Goal: Task Accomplishment & Management: Manage account settings

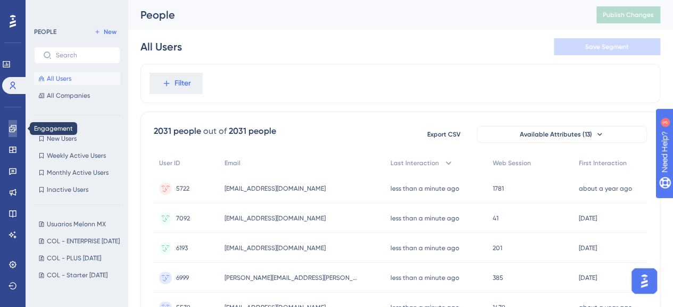
click at [17, 126] on link at bounding box center [13, 128] width 9 height 17
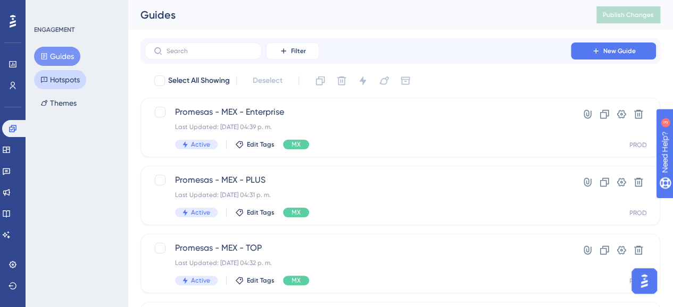
click at [56, 81] on button "Hotspots" at bounding box center [60, 79] width 52 height 19
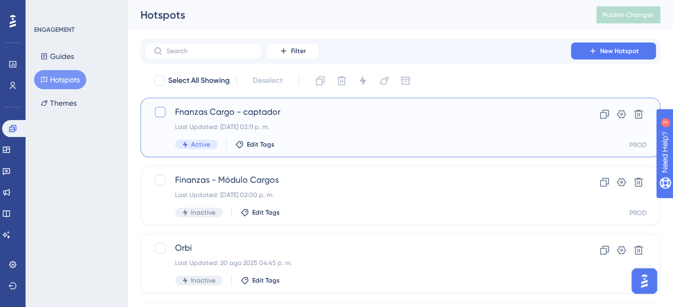
click at [162, 112] on div at bounding box center [160, 112] width 11 height 11
checkbox input "true"
click at [360, 79] on icon at bounding box center [362, 81] width 11 height 11
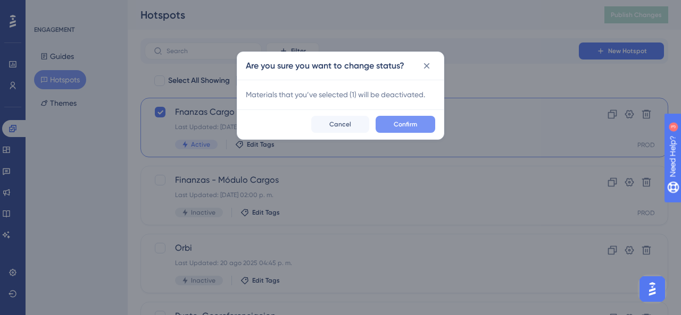
click at [392, 122] on button "Confirm" at bounding box center [406, 124] width 60 height 17
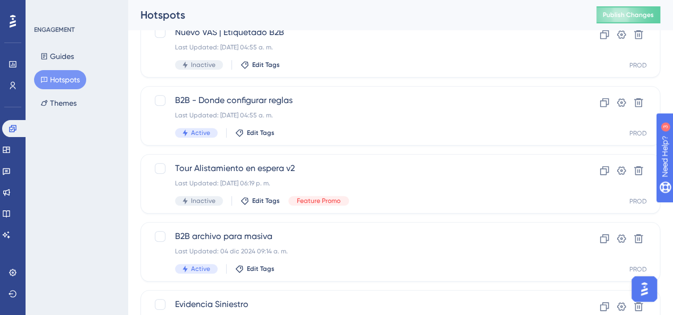
scroll to position [403, 0]
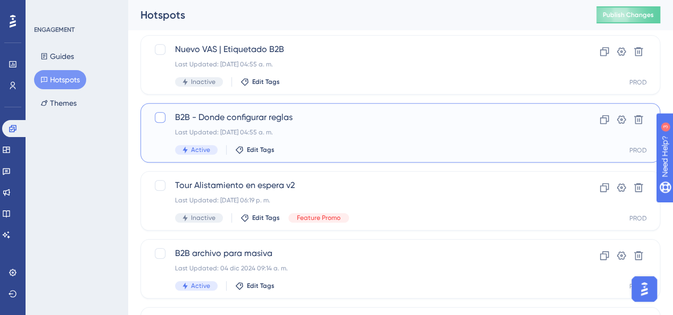
click at [158, 116] on div at bounding box center [160, 117] width 11 height 11
checkbox input "true"
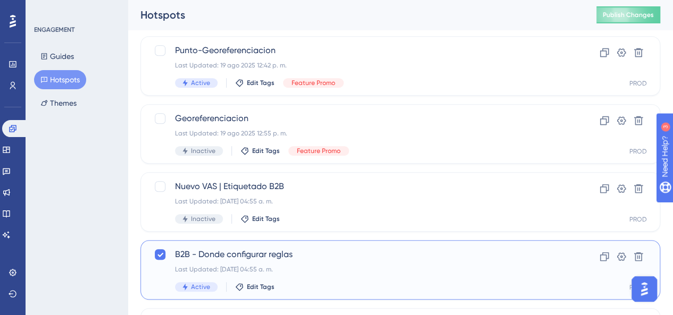
scroll to position [213, 0]
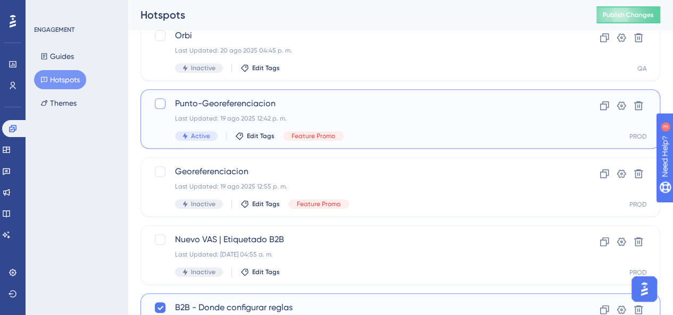
click at [165, 107] on div at bounding box center [160, 103] width 13 height 13
checkbox input "true"
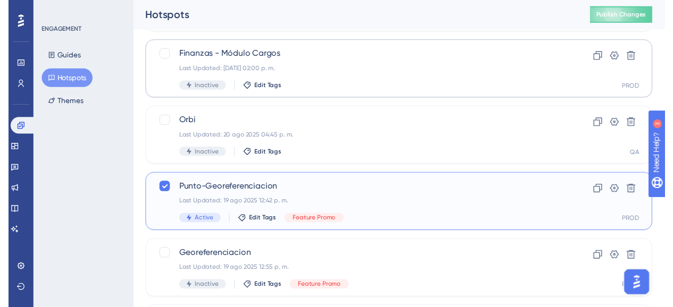
scroll to position [0, 0]
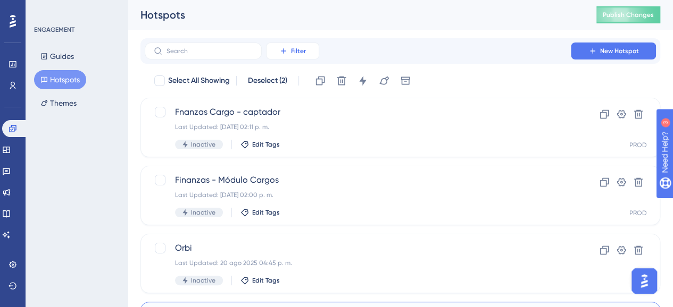
click at [294, 53] on span "Filter" at bounding box center [298, 51] width 15 height 9
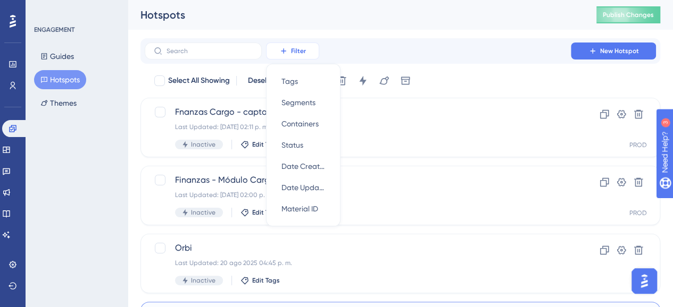
click at [295, 51] on span "Filter" at bounding box center [298, 51] width 15 height 9
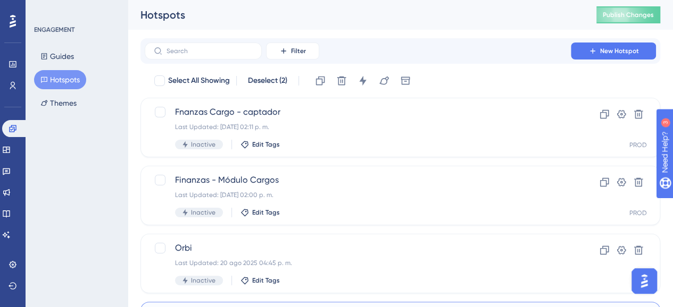
click at [403, 49] on div "Filter New Hotspot" at bounding box center [400, 51] width 511 height 17
click at [105, 169] on div "ENGAGEMENT Guides Hotspots Themes" at bounding box center [77, 153] width 102 height 307
click at [608, 20] on button "Publish Changes" at bounding box center [628, 14] width 64 height 17
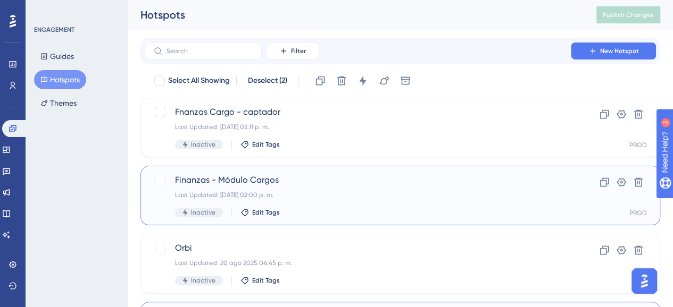
click at [334, 188] on div "Finanzas - Módulo Cargos Last Updated: [DATE] 02:00 p. m. Inactive Edit Tags" at bounding box center [357, 196] width 365 height 44
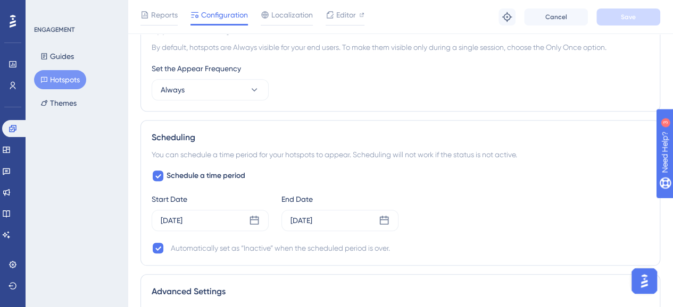
scroll to position [479, 0]
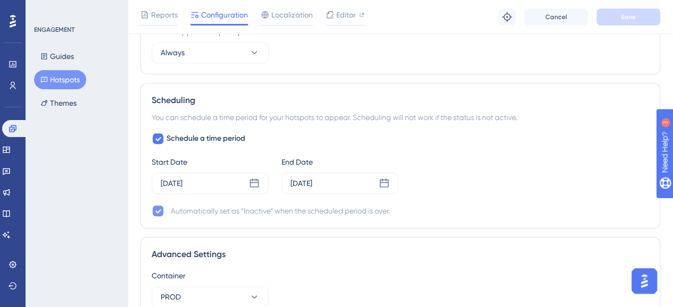
click at [161, 209] on div at bounding box center [158, 211] width 11 height 11
checkbox input "false"
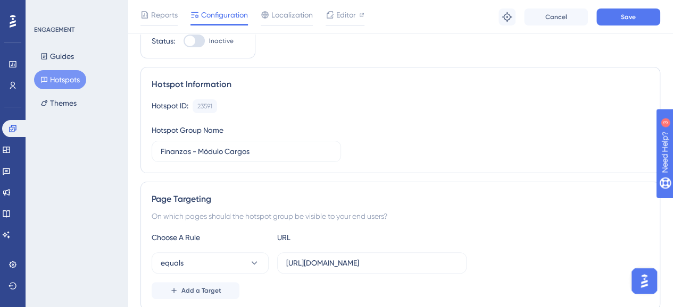
scroll to position [0, 0]
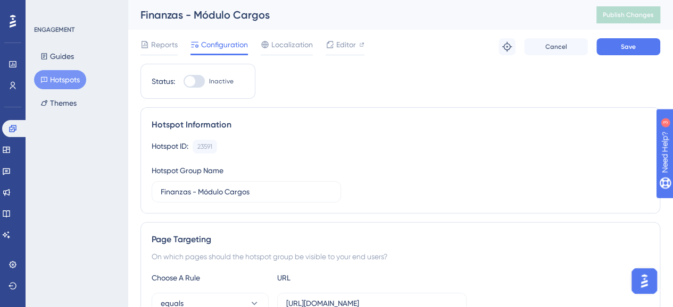
click at [58, 79] on button "Hotspots" at bounding box center [60, 79] width 52 height 19
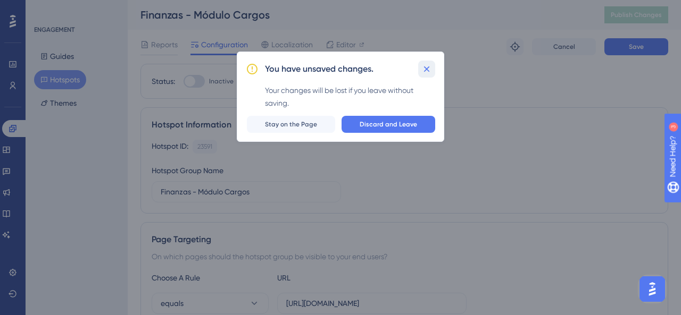
click at [426, 68] on icon at bounding box center [426, 69] width 11 height 11
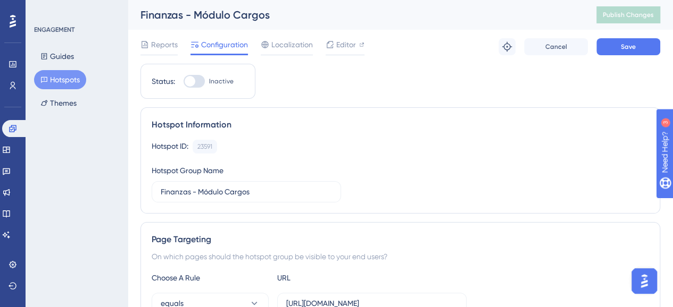
click at [62, 81] on button "Hotspots" at bounding box center [60, 79] width 52 height 19
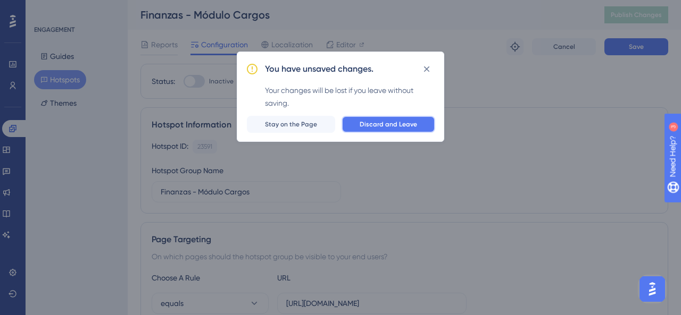
click at [414, 127] on span "Discard and Leave" at bounding box center [388, 124] width 57 height 9
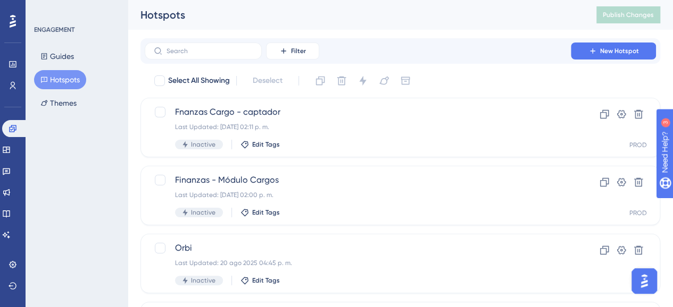
click at [100, 132] on div "ENGAGEMENT Guides Hotspots Themes" at bounding box center [77, 153] width 102 height 307
click at [282, 52] on icon at bounding box center [283, 51] width 9 height 9
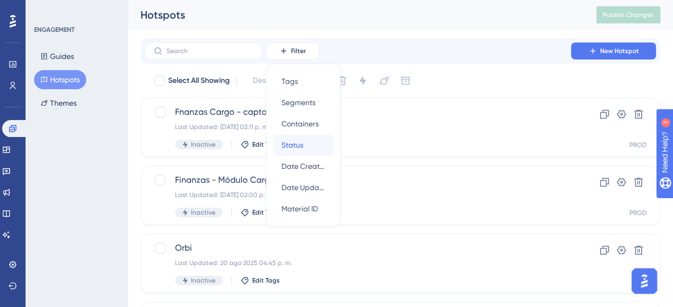
click at [280, 142] on button "Status Status" at bounding box center [303, 145] width 61 height 21
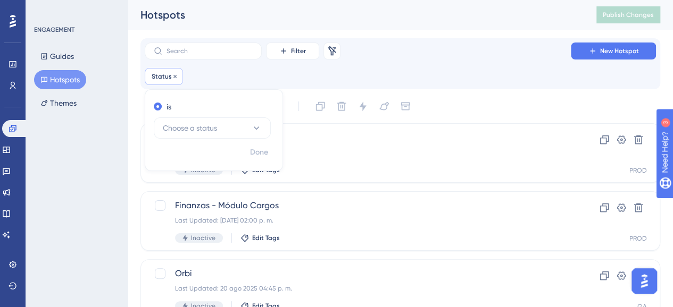
click at [155, 76] on span "Status" at bounding box center [162, 76] width 20 height 9
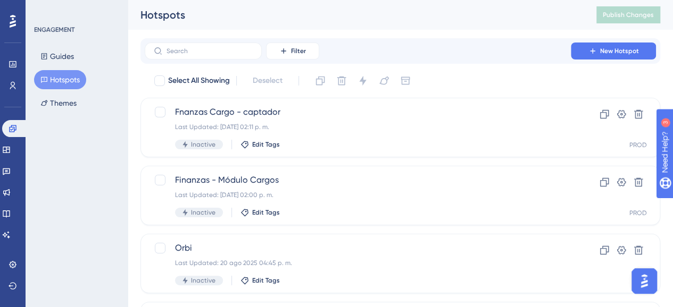
click at [155, 76] on div at bounding box center [159, 81] width 11 height 11
checkbox input "true"
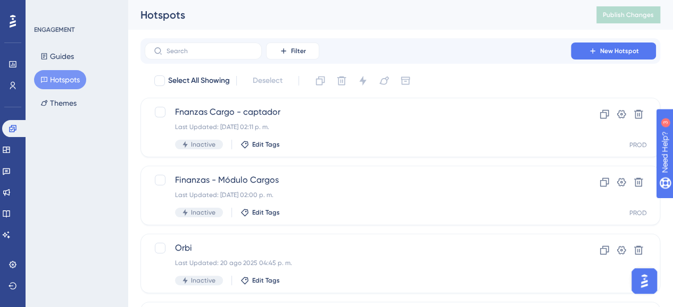
checkbox input "true"
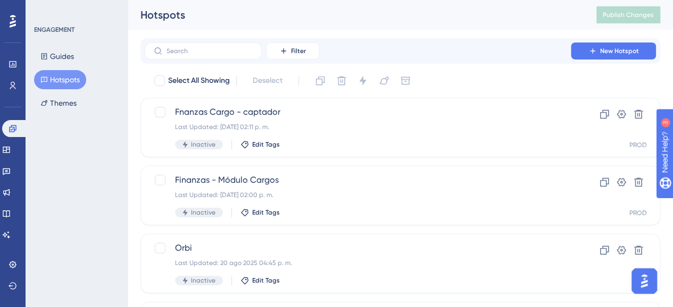
checkbox input "true"
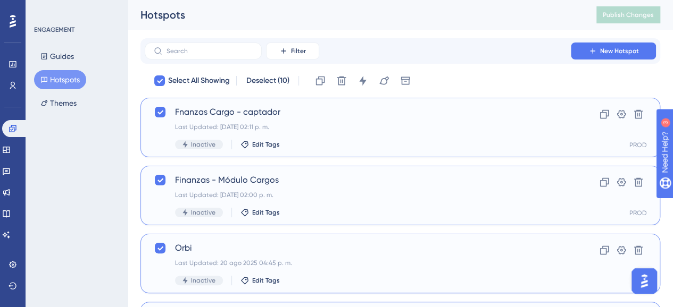
click at [155, 76] on div at bounding box center [159, 81] width 11 height 11
checkbox input "false"
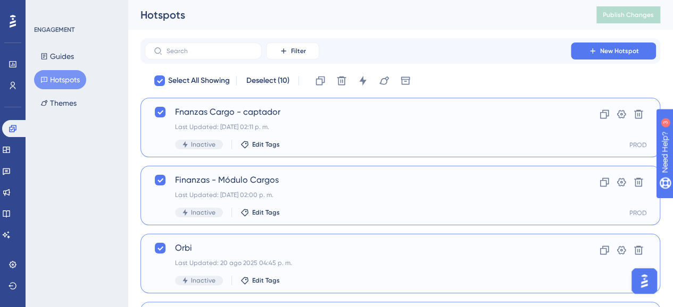
checkbox input "false"
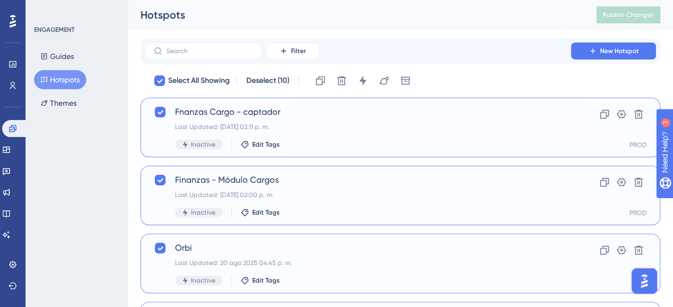
checkbox input "false"
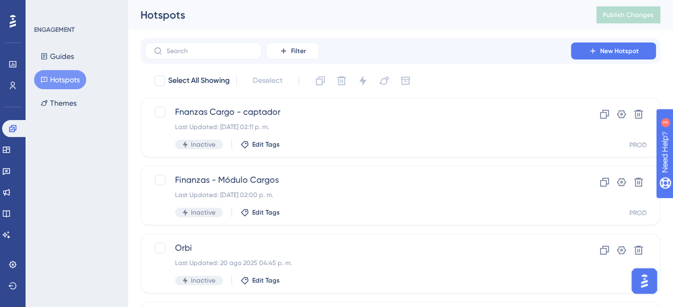
click at [302, 47] on span "Filter" at bounding box center [298, 51] width 15 height 9
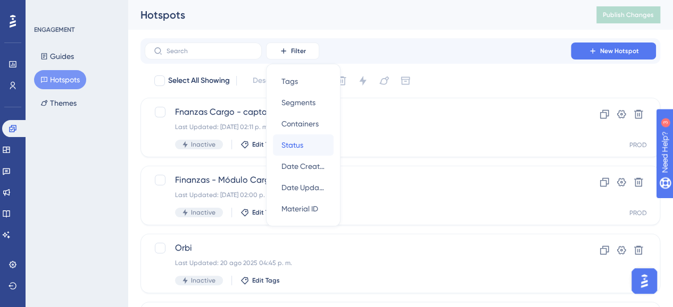
click at [298, 145] on span "Status" at bounding box center [292, 145] width 22 height 13
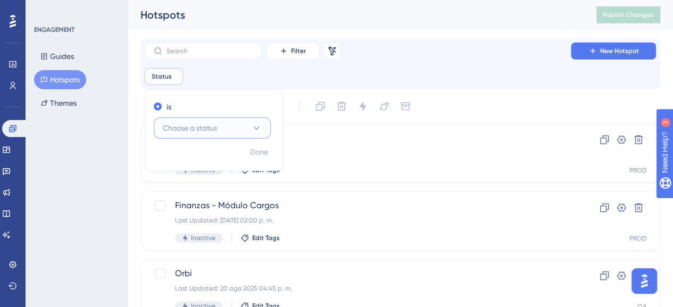
click at [209, 131] on span "Choose a status" at bounding box center [190, 128] width 54 height 13
click at [201, 160] on div "Active Active" at bounding box center [212, 160] width 86 height 21
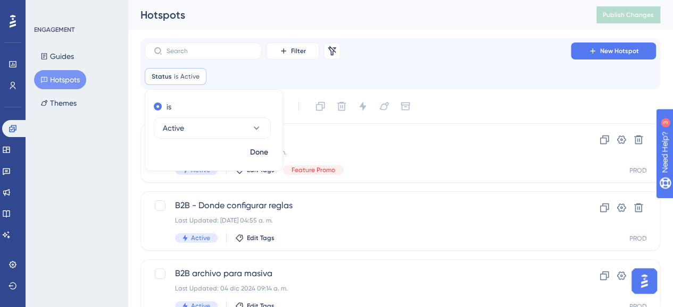
click at [459, 55] on div "Filter Remove Filters New Hotspot" at bounding box center [400, 51] width 511 height 17
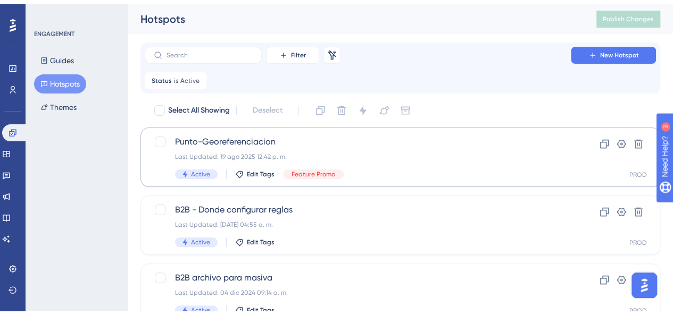
scroll to position [37, 0]
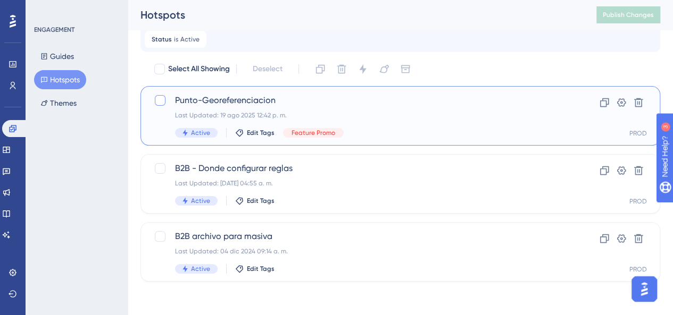
click at [161, 104] on div at bounding box center [160, 100] width 11 height 11
checkbox input "true"
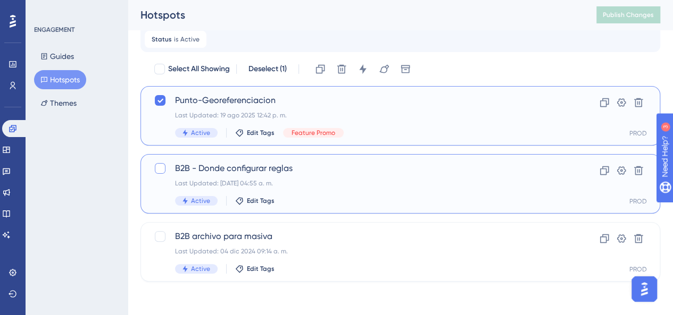
click at [161, 169] on div at bounding box center [160, 168] width 11 height 11
checkbox input "true"
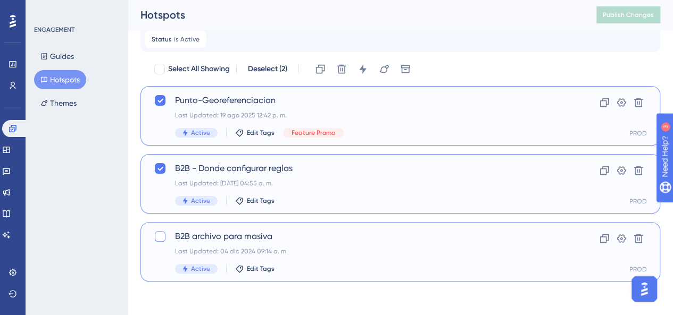
click at [159, 235] on div at bounding box center [160, 236] width 11 height 11
checkbox input "true"
click at [366, 65] on icon at bounding box center [362, 69] width 11 height 11
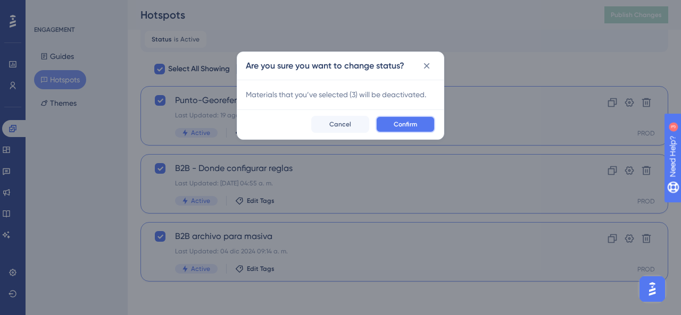
click at [400, 122] on span "Confirm" at bounding box center [405, 124] width 23 height 9
checkbox input "false"
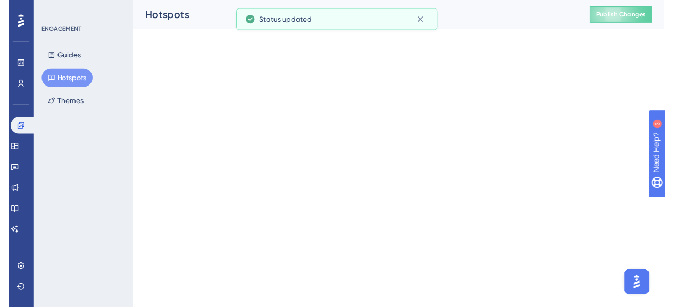
scroll to position [0, 0]
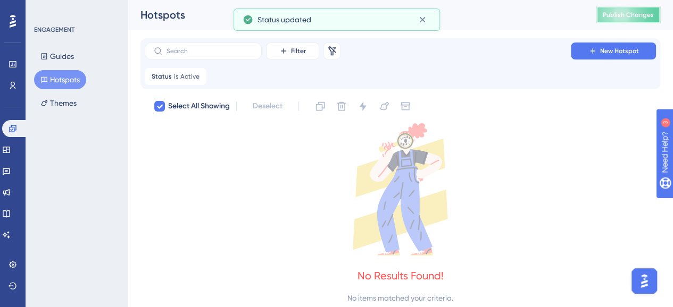
click at [626, 15] on button "Publish Changes" at bounding box center [628, 14] width 64 height 17
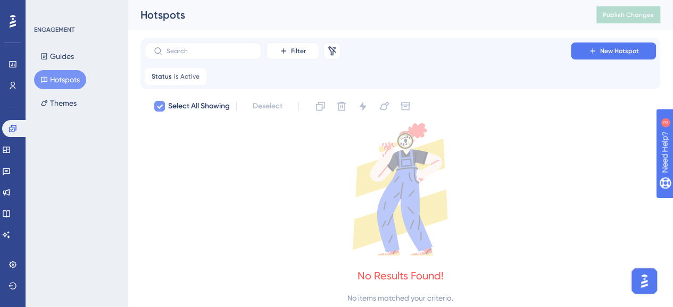
click at [162, 107] on icon at bounding box center [159, 106] width 6 height 9
click at [54, 79] on button "Hotspots" at bounding box center [60, 79] width 52 height 19
click at [54, 59] on button "Guides" at bounding box center [57, 56] width 46 height 19
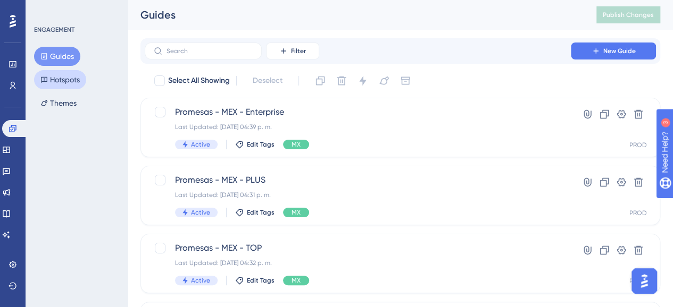
click at [55, 80] on button "Hotspots" at bounding box center [60, 79] width 52 height 19
